Goal: Find specific page/section: Find specific page/section

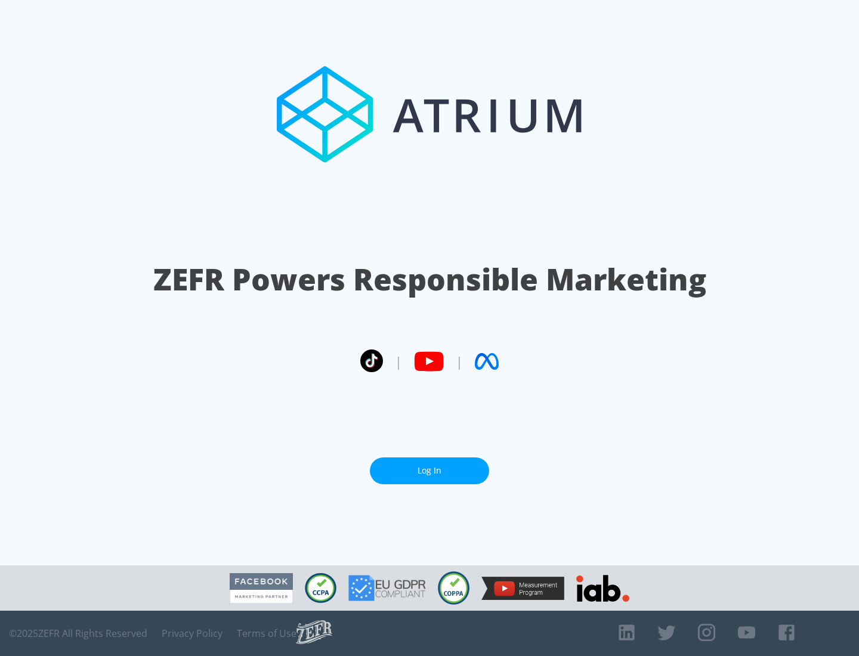
click at [429, 470] on link "Log In" at bounding box center [429, 470] width 119 height 27
